Goal: Task Accomplishment & Management: Use online tool/utility

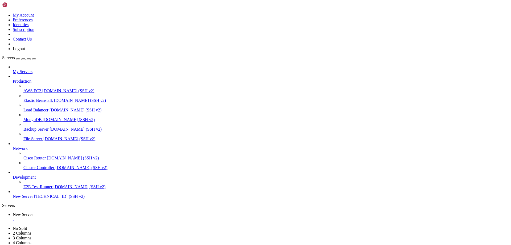
scroll to position [5, 0]
click at [25, 208] on input "New Server" at bounding box center [25, 201] width 24 height 14
drag, startPoint x: 23, startPoint y: 215, endPoint x: 15, endPoint y: 215, distance: 7.7
click at [15, 203] on span "New Server" at bounding box center [25, 200] width 24 height 5
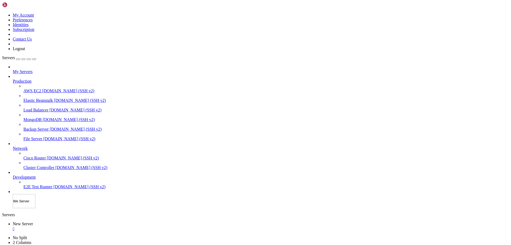
type input "Web Server"
click at [42, 208] on div "Servers My Servers Production AWS EC2 [DOMAIN_NAME] (SSH v2) Elastic Beanstalk …" at bounding box center [255, 131] width 507 height 152
click at [101, 217] on div "" at bounding box center [261, 219] width 496 height 5
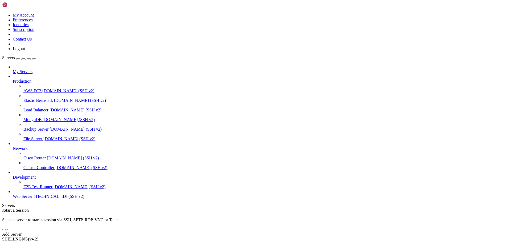
click at [2, 13] on icon at bounding box center [2, 13] width 0 height 0
click at [25, 51] on link "Logout" at bounding box center [19, 48] width 12 height 5
